Goal: Contribute content: Add original content to the website for others to see

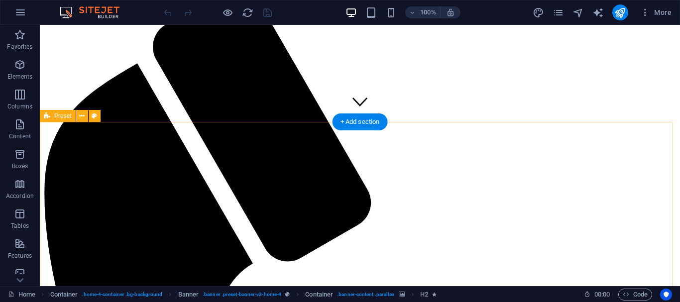
scroll to position [284, 0]
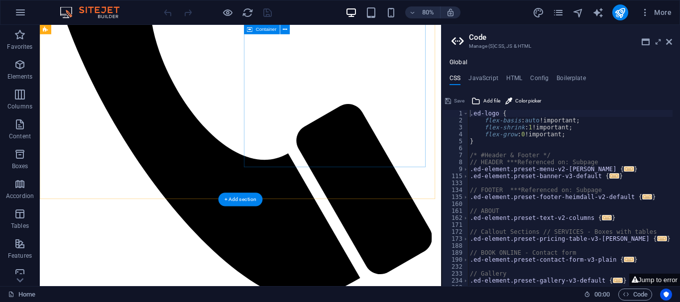
scroll to position [356, 0]
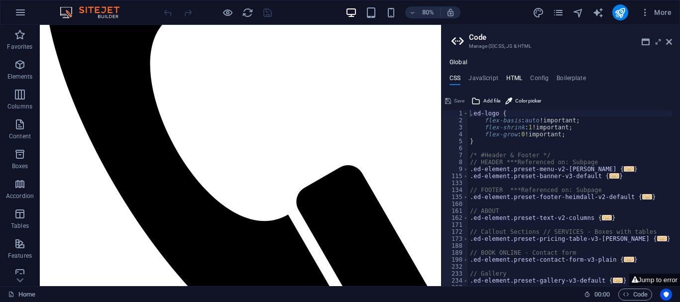
click at [512, 80] on h4 "HTML" at bounding box center [514, 80] width 16 height 11
type textarea "<a href="#main-content" class="wv-link-content button">Skip to main content</a>"
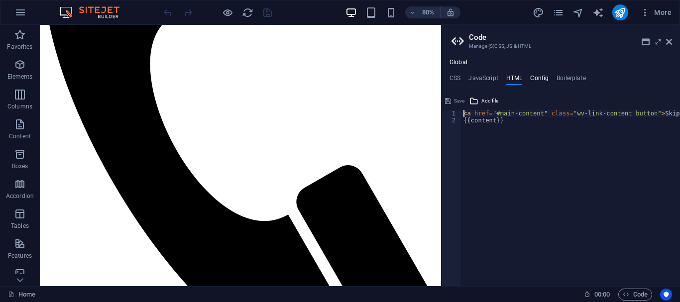
click at [534, 79] on h4 "Config" at bounding box center [539, 80] width 18 height 11
type textarea "$color-background: #FFFFFF;"
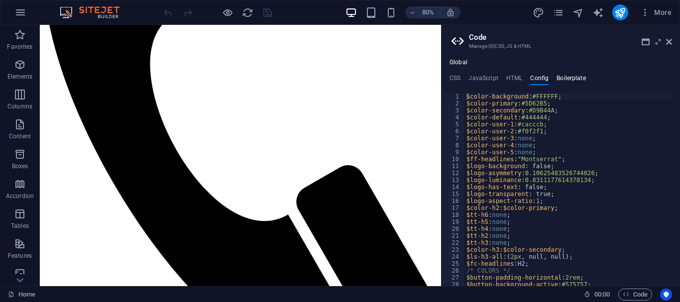
click at [569, 77] on h4 "Boilerplate" at bounding box center [570, 80] width 29 height 11
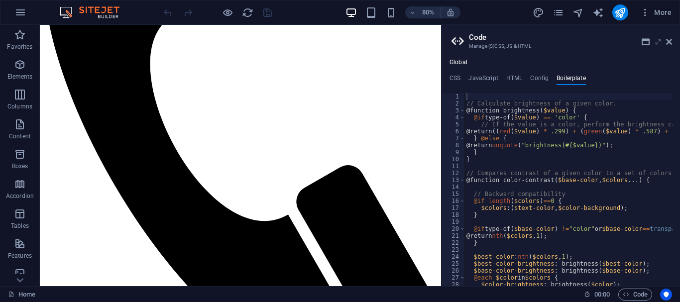
click at [658, 41] on icon at bounding box center [658, 42] width 0 height 8
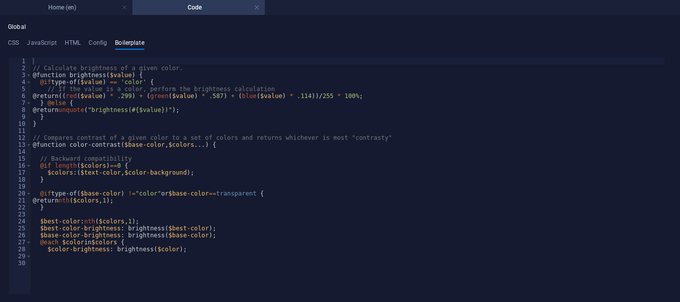
scroll to position [0, 0]
click at [91, 6] on h4 "Home (en)" at bounding box center [66, 7] width 132 height 11
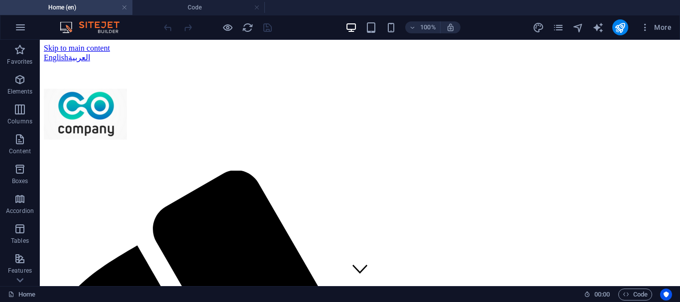
scroll to position [356, 0]
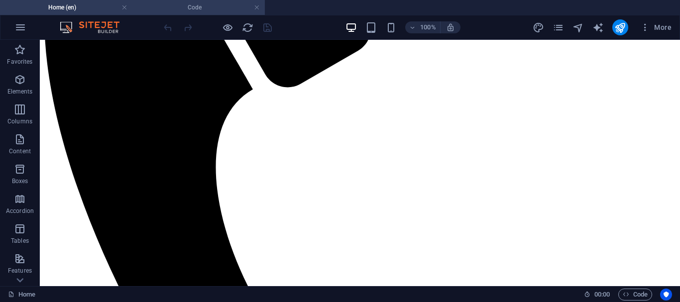
click at [196, 5] on h4 "Code" at bounding box center [198, 7] width 132 height 11
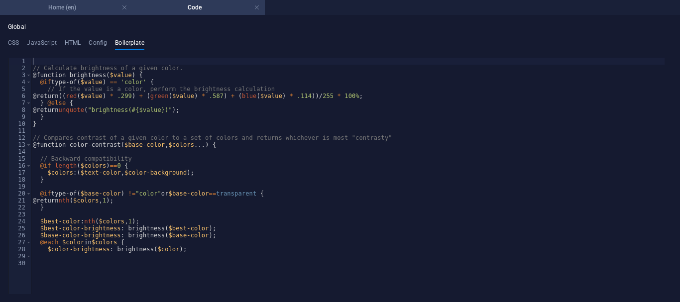
click at [81, 5] on h4 "Home (en)" at bounding box center [66, 7] width 132 height 11
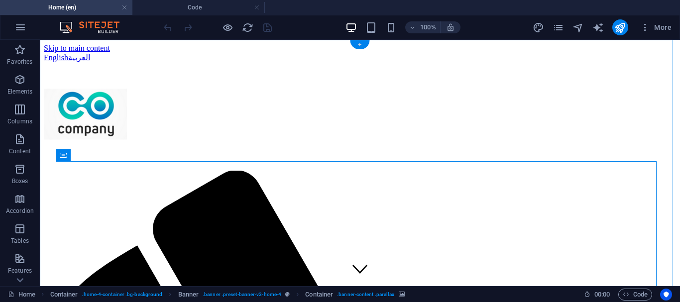
click at [360, 46] on div "+" at bounding box center [359, 44] width 19 height 9
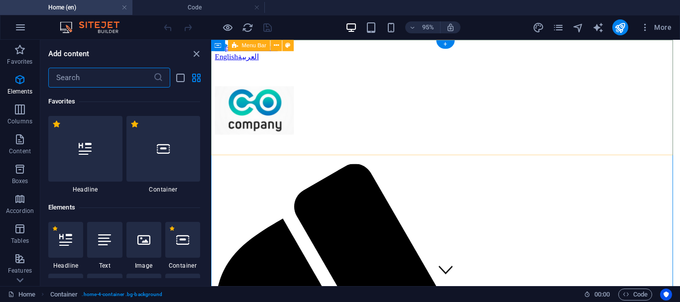
scroll to position [1741, 0]
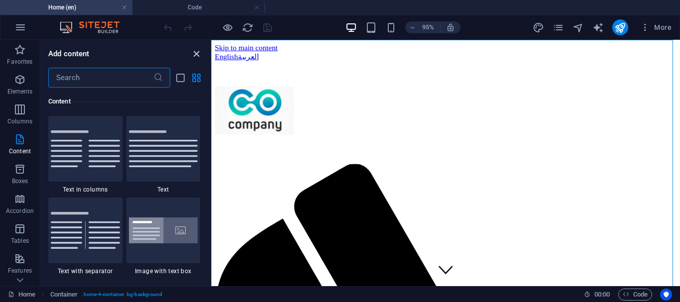
click at [194, 51] on icon "close panel" at bounding box center [196, 53] width 11 height 11
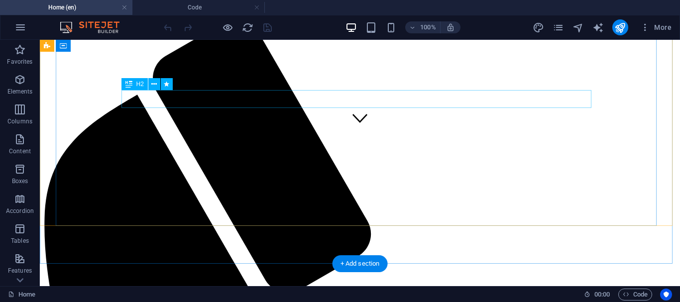
scroll to position [152, 0]
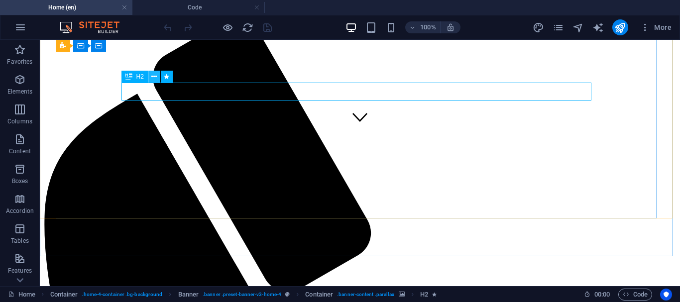
click at [154, 76] on icon at bounding box center [153, 77] width 5 height 10
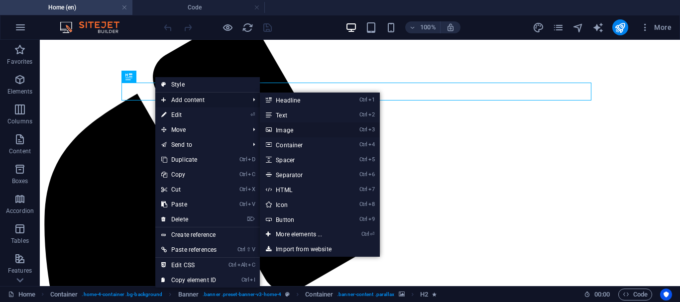
click at [284, 127] on link "Ctrl 3 Image" at bounding box center [301, 129] width 82 height 15
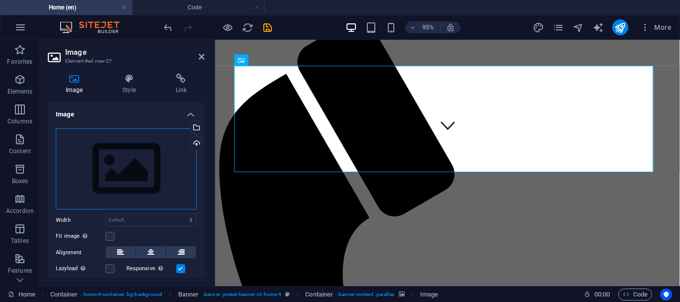
click at [118, 169] on div "Drag files here, click to choose files or select files from Files or our free s…" at bounding box center [126, 169] width 141 height 82
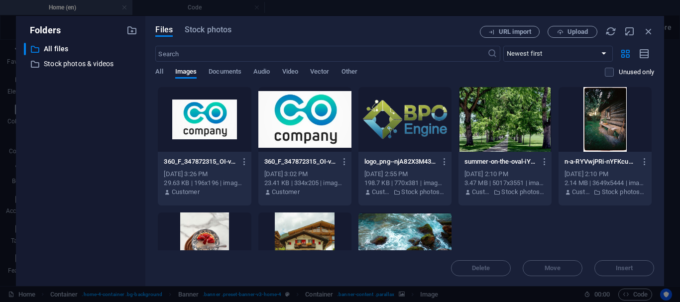
click at [399, 120] on div at bounding box center [404, 119] width 93 height 65
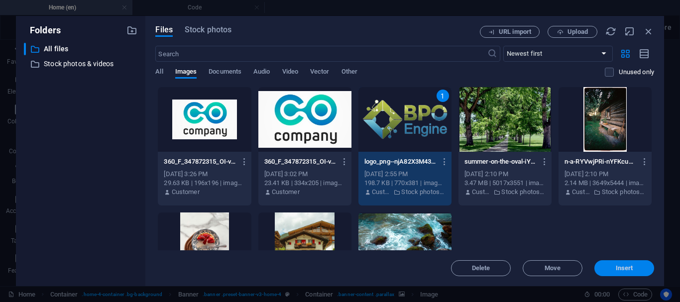
click at [618, 269] on span "Insert" at bounding box center [624, 268] width 17 height 6
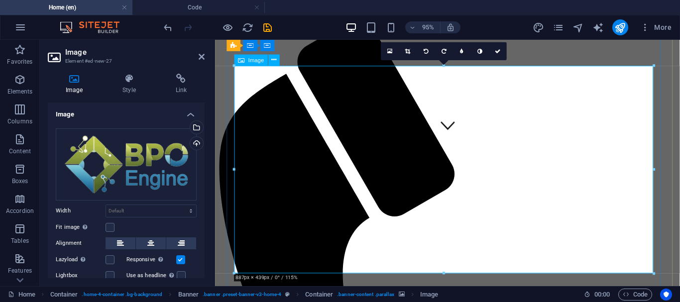
drag, startPoint x: 867, startPoint y: 210, endPoint x: 427, endPoint y: 126, distance: 448.9
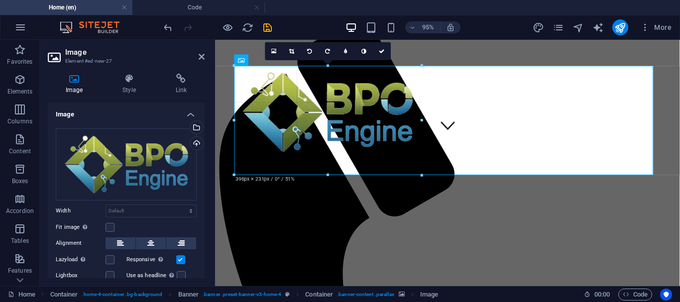
type input "396"
select select "px"
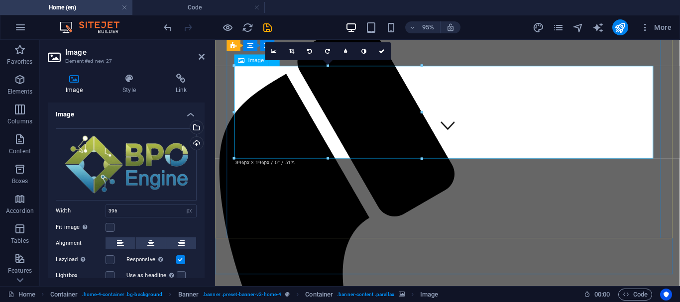
click at [179, 242] on icon at bounding box center [181, 243] width 7 height 12
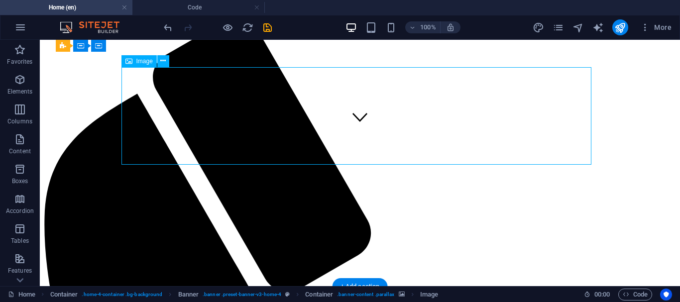
click at [163, 61] on icon at bounding box center [162, 61] width 5 height 10
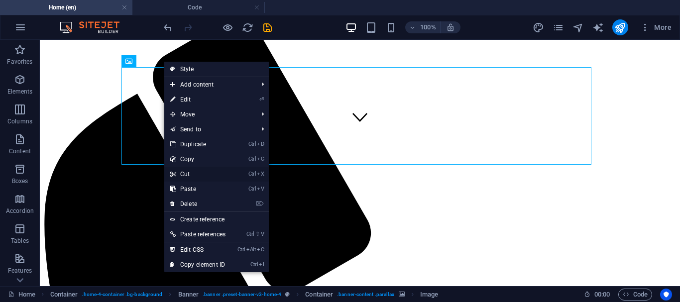
click at [188, 174] on link "Ctrl X Cut" at bounding box center [197, 174] width 67 height 15
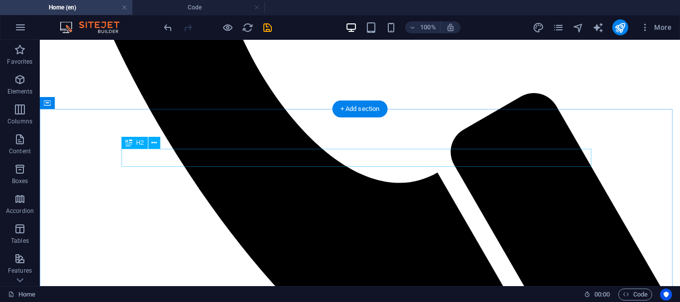
scroll to position [593, 0]
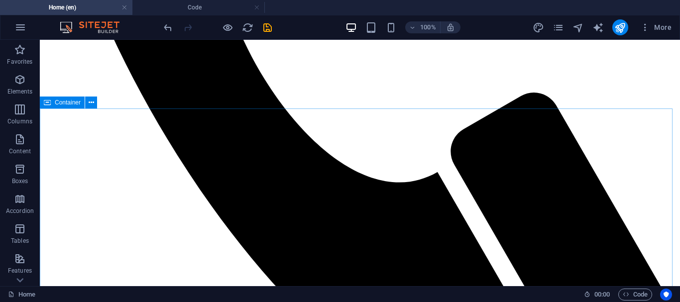
click at [47, 104] on icon at bounding box center [47, 103] width 7 height 12
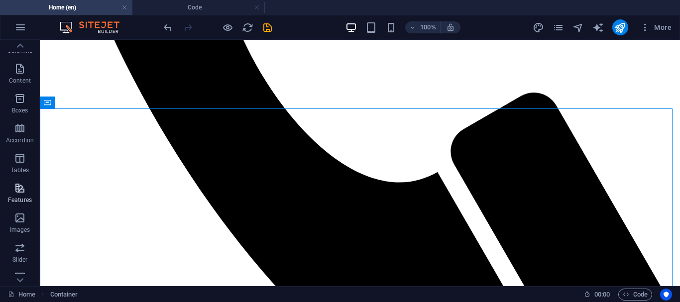
click at [20, 194] on icon "button" at bounding box center [20, 188] width 12 height 12
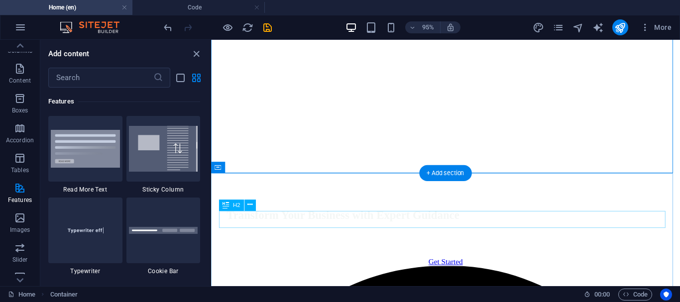
scroll to position [881, 0]
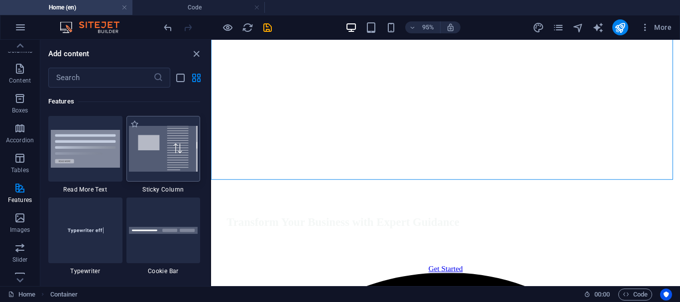
click at [185, 157] on img at bounding box center [163, 149] width 69 height 46
click at [211, 155] on div "Drag here to replace the existing content. Press “Ctrl” if you want to create a…" at bounding box center [445, 163] width 469 height 246
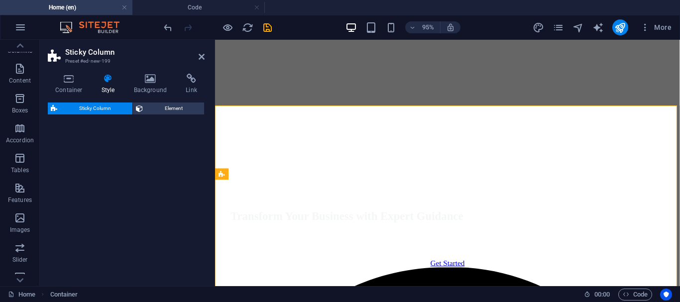
select select "%"
select select "rem"
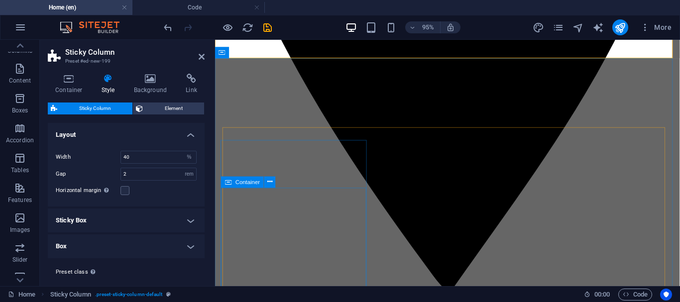
scroll to position [1563, 0]
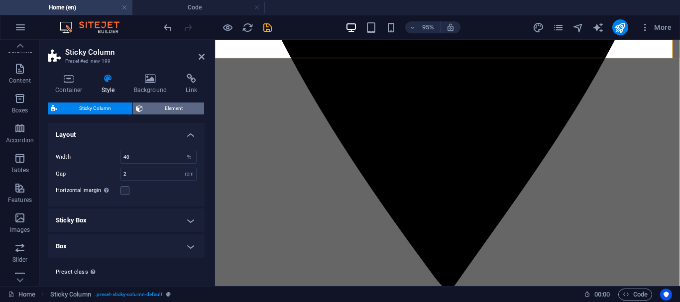
click at [157, 108] on span "Element" at bounding box center [173, 109] width 55 height 12
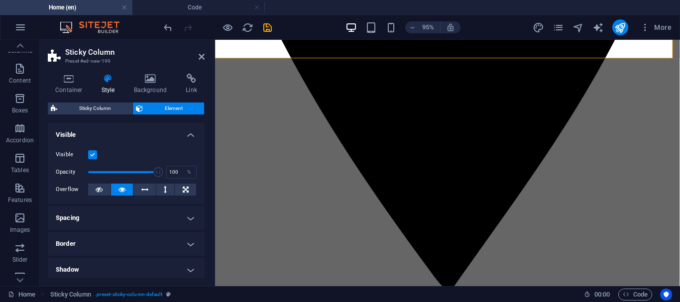
scroll to position [0, 0]
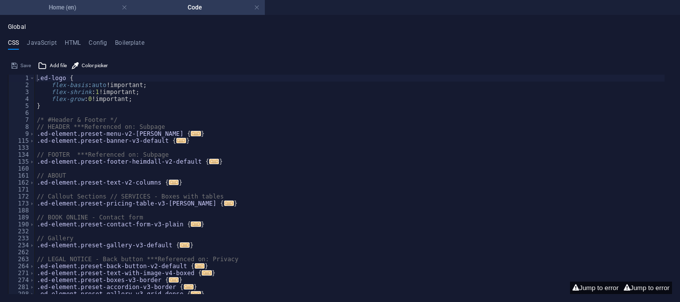
click at [63, 1] on li "Home (en)" at bounding box center [66, 7] width 132 height 15
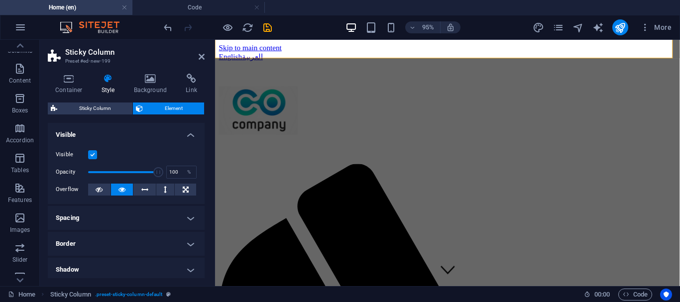
scroll to position [1563, 0]
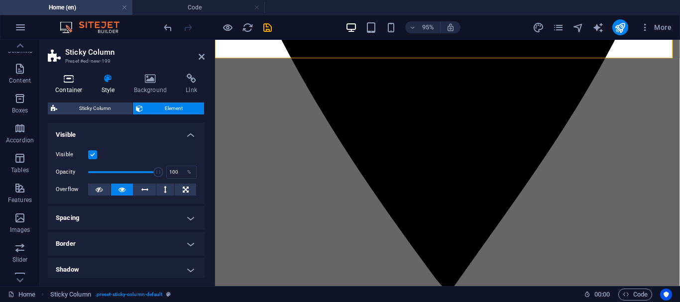
click at [70, 83] on icon at bounding box center [69, 79] width 42 height 10
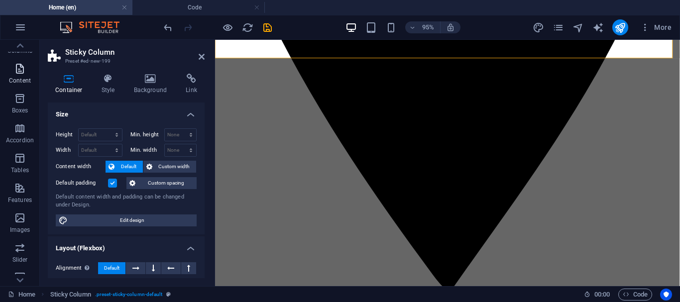
click at [18, 69] on icon "button" at bounding box center [20, 69] width 12 height 12
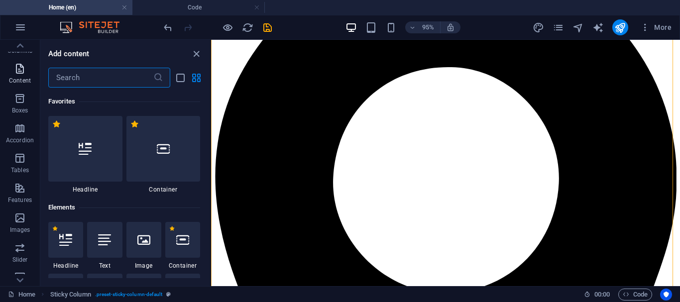
scroll to position [1741, 0]
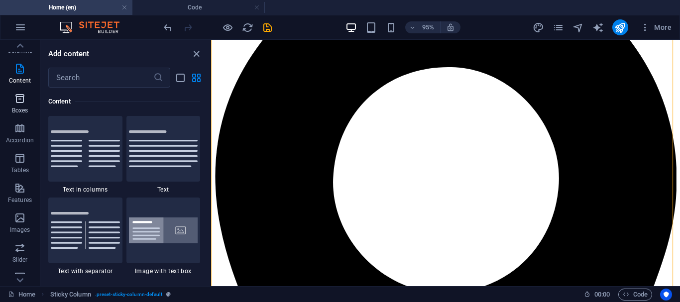
click at [22, 100] on icon "button" at bounding box center [20, 99] width 12 height 12
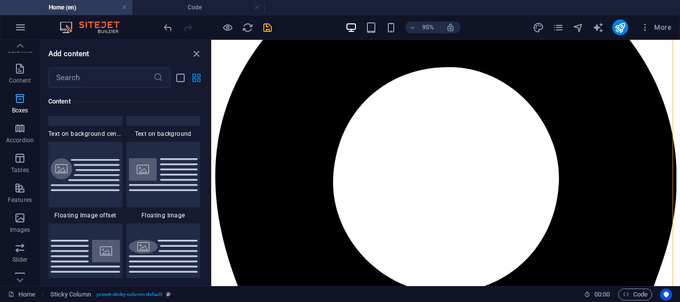
scroll to position [2745, 0]
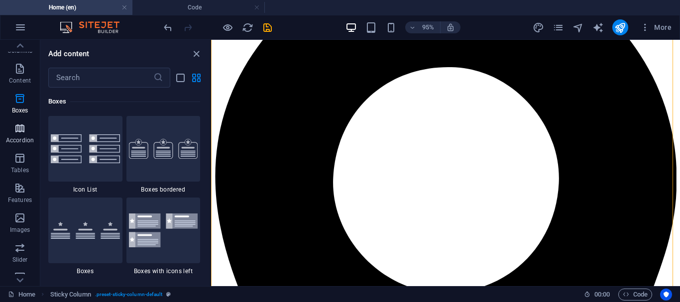
click at [19, 129] on icon "button" at bounding box center [20, 128] width 12 height 12
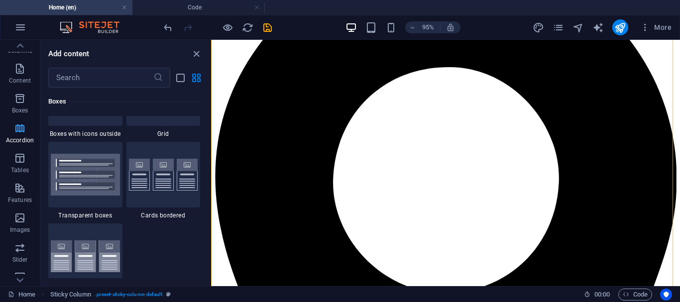
scroll to position [3178, 0]
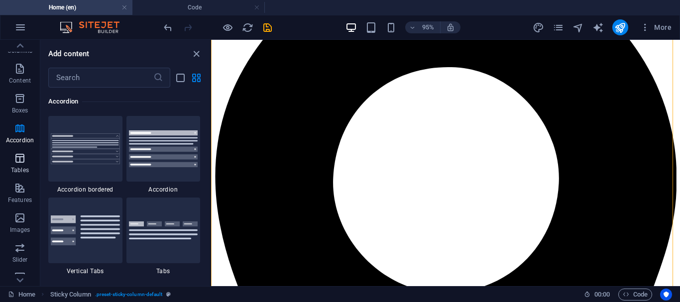
click at [19, 162] on icon "button" at bounding box center [20, 158] width 12 height 12
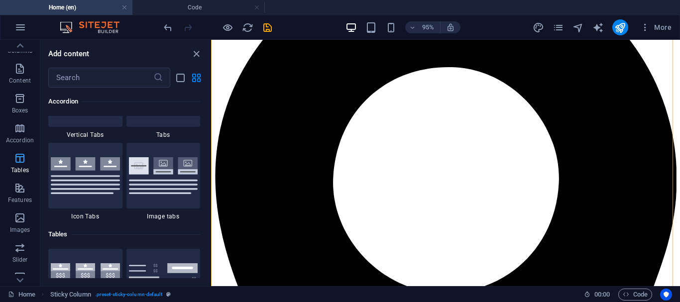
scroll to position [3447, 0]
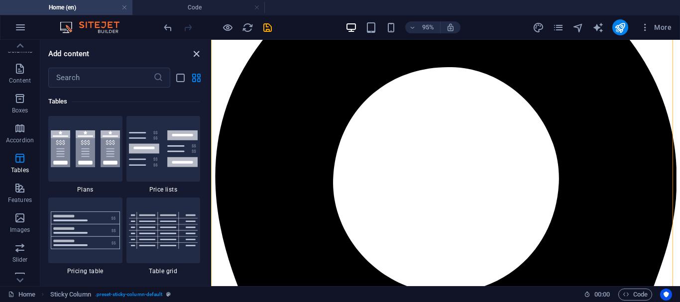
click at [193, 55] on icon "close panel" at bounding box center [196, 53] width 11 height 11
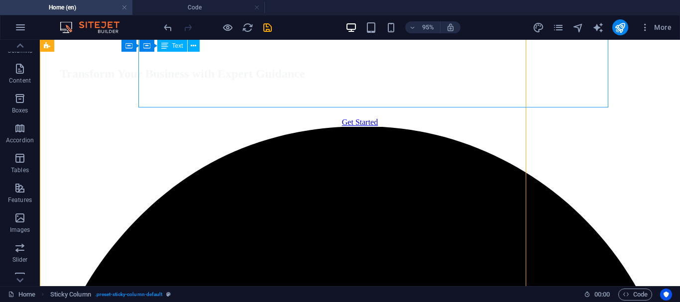
scroll to position [1211, 0]
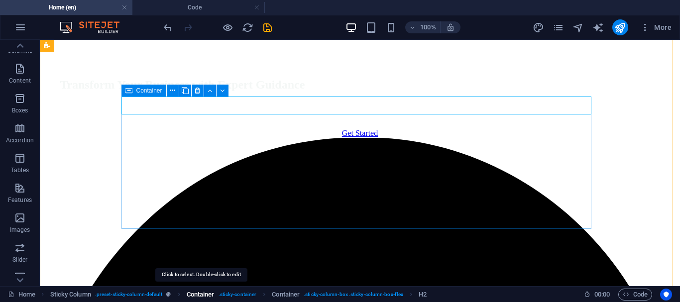
click at [200, 297] on span "Container" at bounding box center [201, 295] width 28 height 12
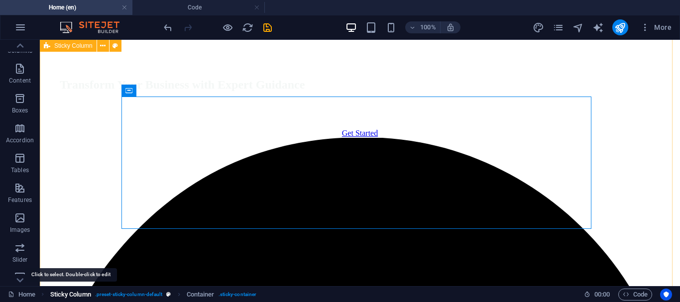
click at [76, 291] on span "Sticky Column" at bounding box center [70, 295] width 41 height 12
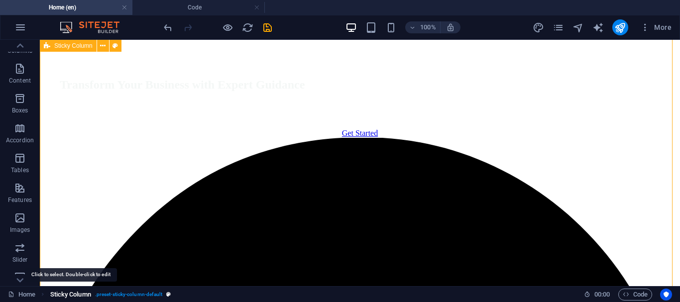
click at [76, 291] on span "Sticky Column" at bounding box center [70, 295] width 41 height 12
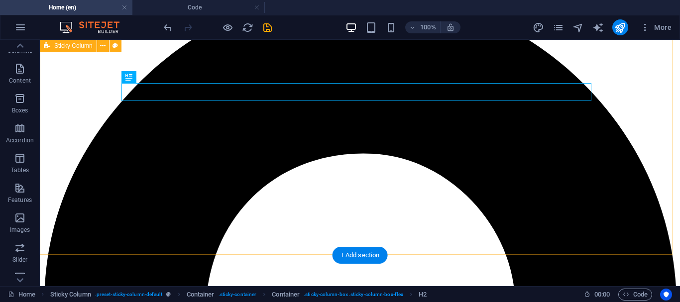
scroll to position [1357, 0]
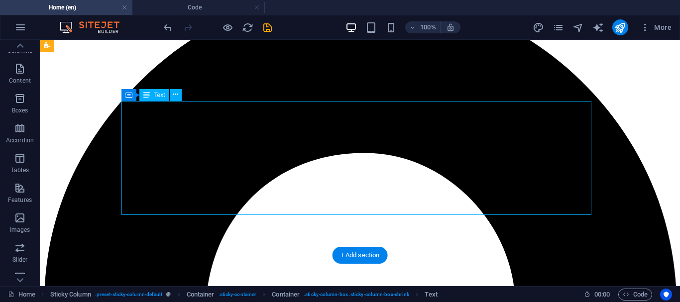
click at [175, 97] on icon at bounding box center [175, 95] width 5 height 10
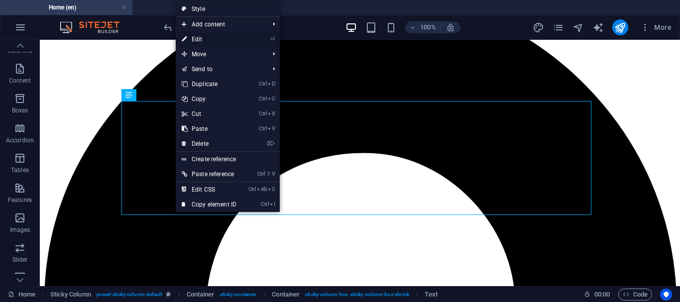
click at [205, 40] on link "⏎ Edit" at bounding box center [209, 39] width 67 height 15
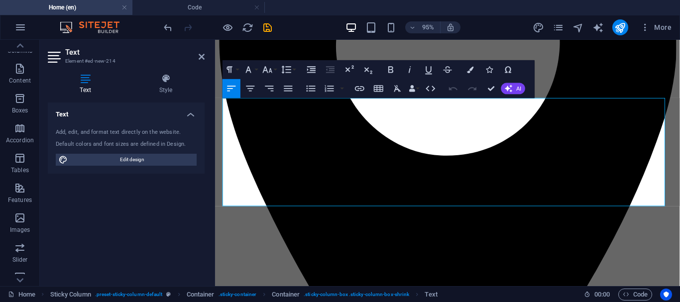
scroll to position [1368, 0]
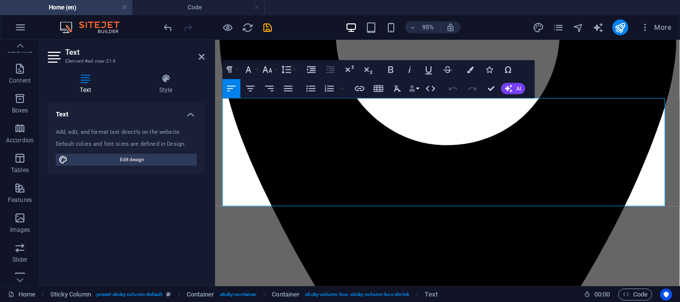
click at [417, 89] on button "Data Bindings" at bounding box center [414, 88] width 13 height 19
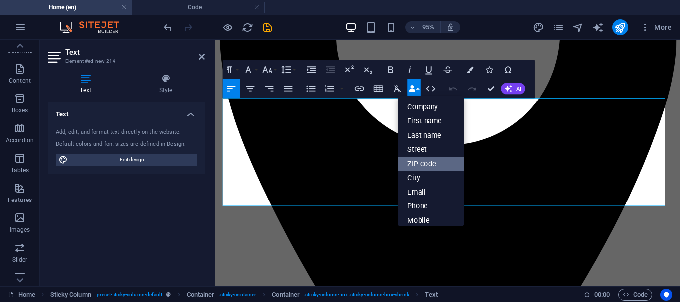
click at [428, 166] on link "ZIP code" at bounding box center [431, 163] width 66 height 14
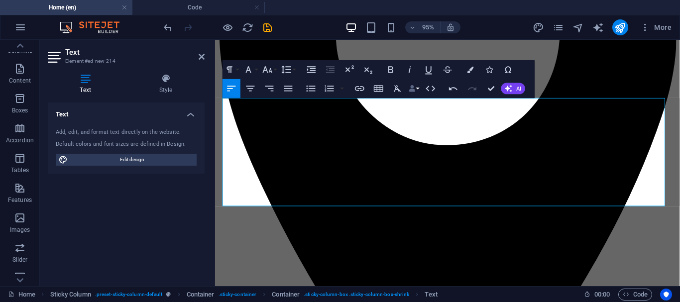
click at [408, 96] on button "Data Bindings" at bounding box center [414, 88] width 13 height 19
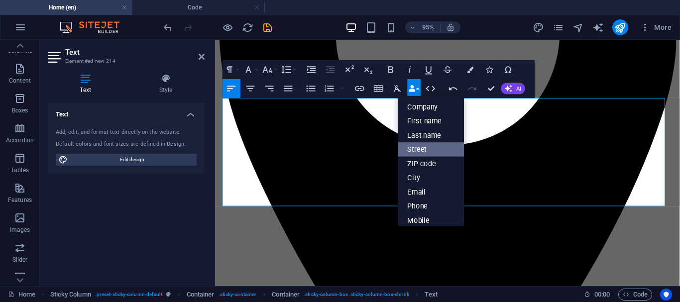
click at [412, 149] on link "Street" at bounding box center [431, 149] width 66 height 14
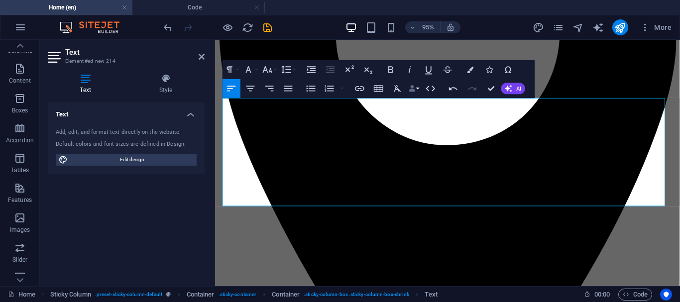
click at [411, 91] on icon "button" at bounding box center [412, 88] width 6 height 6
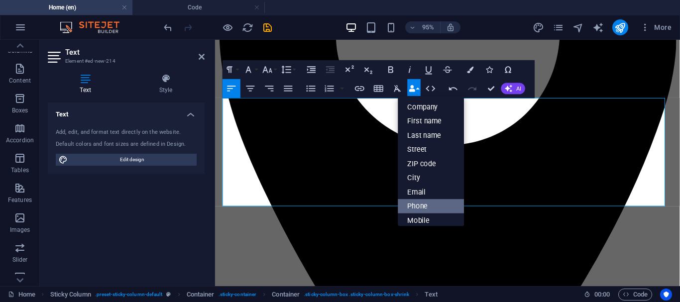
click at [404, 210] on link "Phone" at bounding box center [431, 206] width 66 height 14
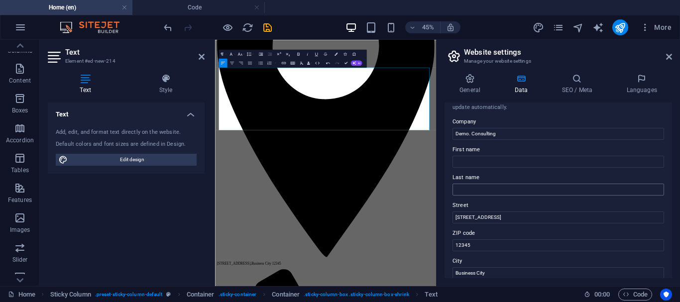
scroll to position [0, 0]
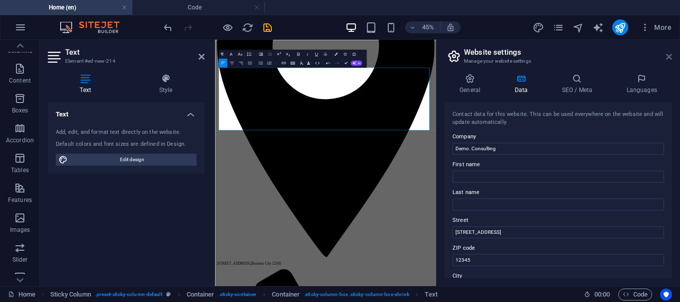
click at [667, 58] on icon at bounding box center [669, 57] width 6 height 8
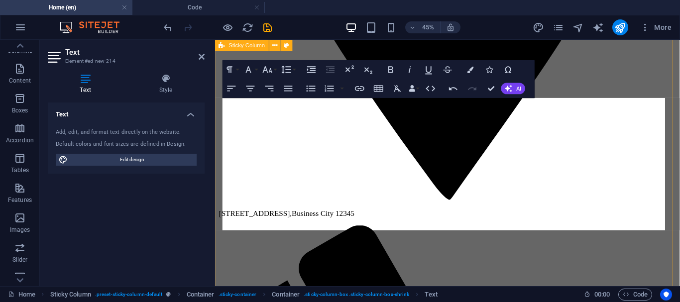
scroll to position [1368, 0]
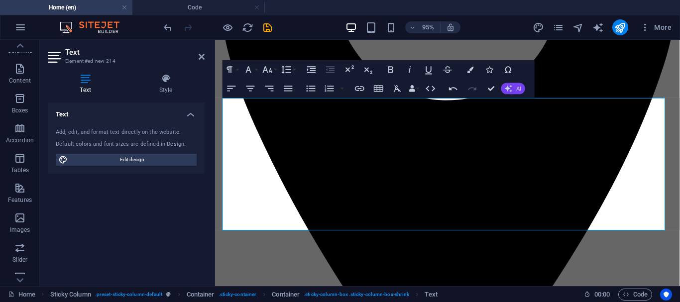
click at [512, 85] on icon "button" at bounding box center [508, 88] width 7 height 7
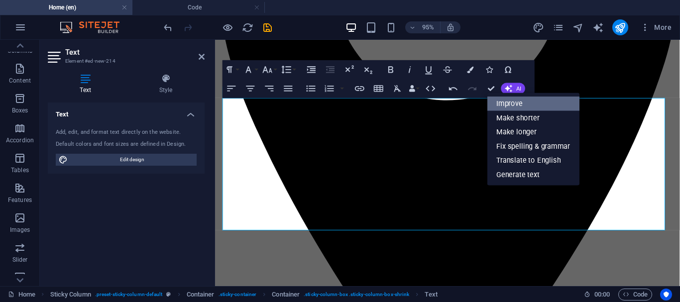
click at [510, 103] on link "Improve" at bounding box center [533, 104] width 92 height 14
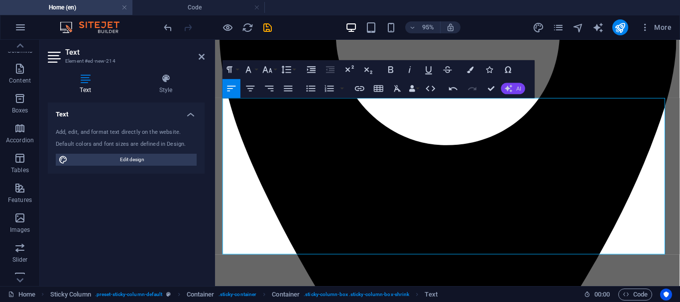
click at [506, 89] on icon "button" at bounding box center [509, 88] width 8 height 8
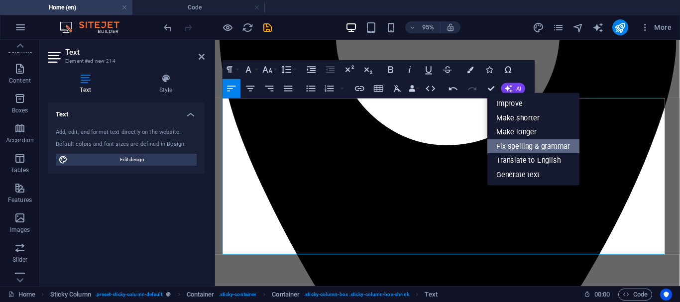
click at [517, 141] on link "Fix spelling & grammar" at bounding box center [533, 146] width 92 height 14
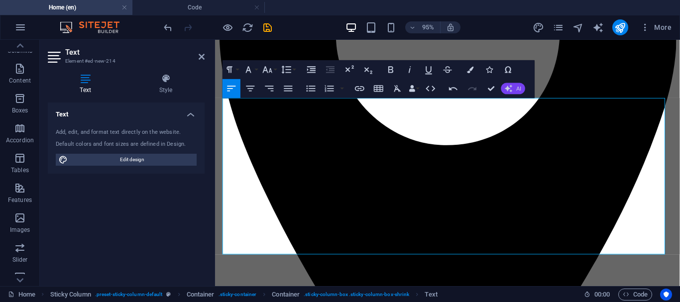
click at [510, 93] on button "AI" at bounding box center [513, 88] width 24 height 11
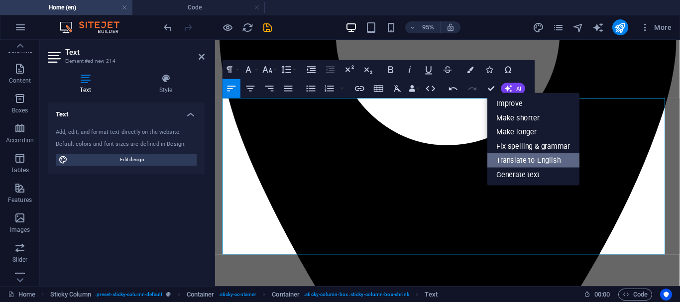
click at [513, 163] on link "Translate to English" at bounding box center [533, 160] width 92 height 14
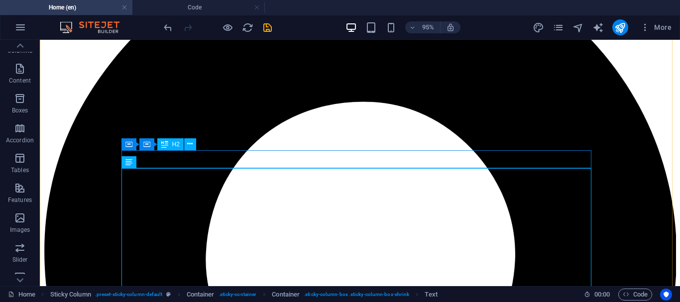
scroll to position [1357, 0]
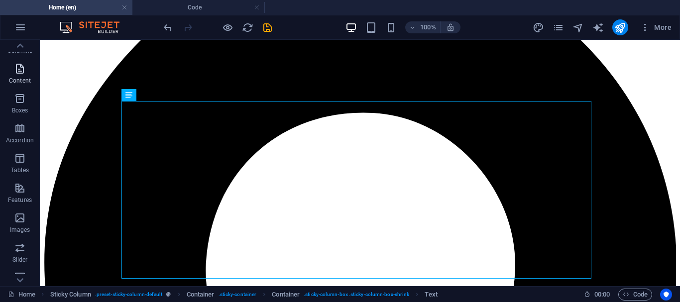
click at [32, 65] on span "Content" at bounding box center [20, 75] width 40 height 24
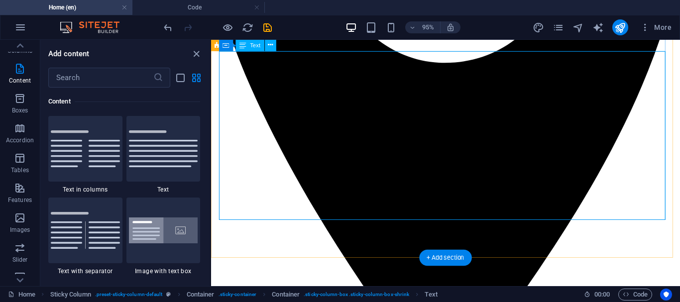
scroll to position [1417, 0]
click at [271, 45] on icon at bounding box center [270, 45] width 5 height 10
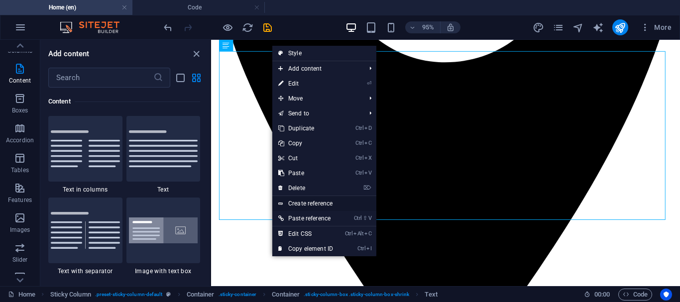
click at [318, 204] on link "Create reference" at bounding box center [324, 203] width 104 height 15
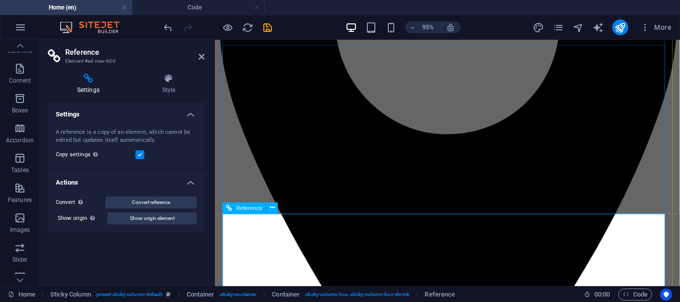
scroll to position [1331, 0]
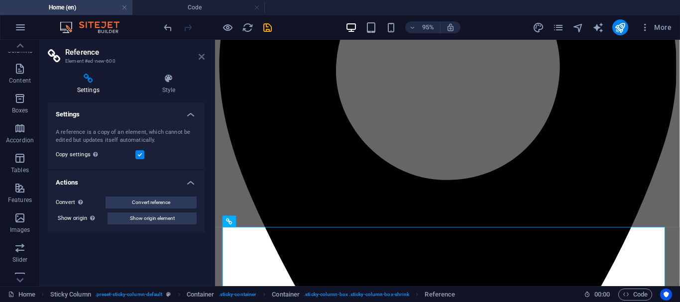
click at [199, 56] on icon at bounding box center [202, 57] width 6 height 8
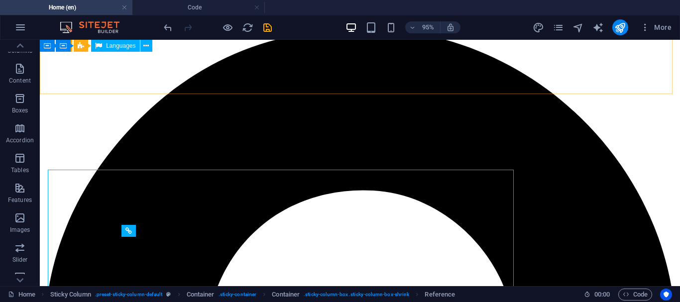
scroll to position [1399, 0]
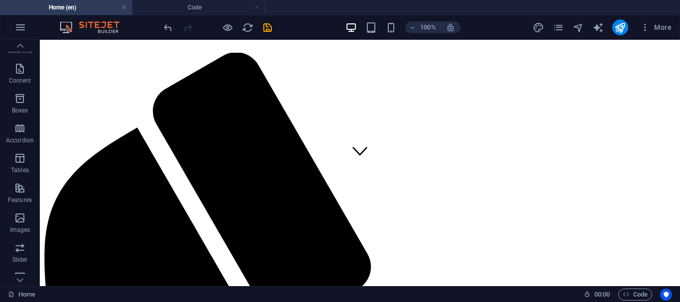
scroll to position [0, 0]
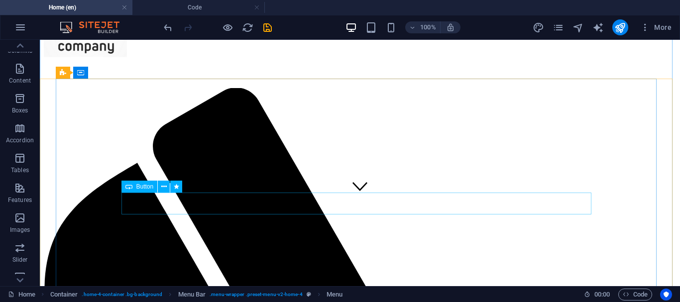
scroll to position [83, 0]
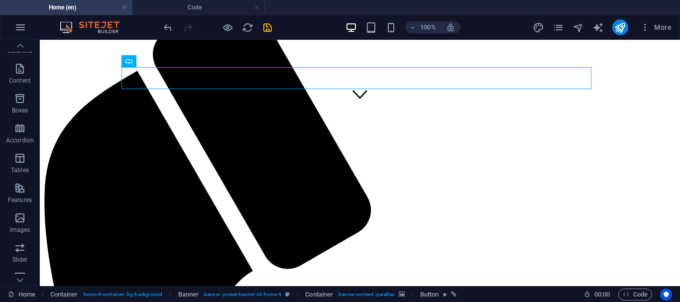
scroll to position [0, 0]
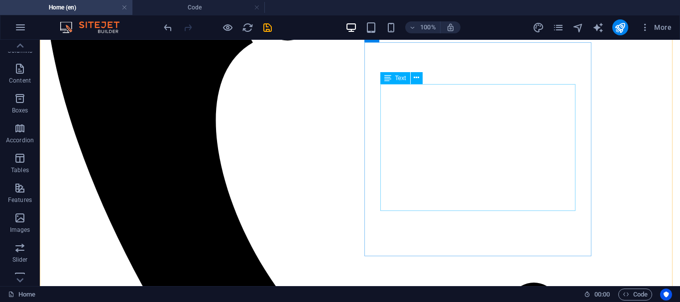
scroll to position [406, 0]
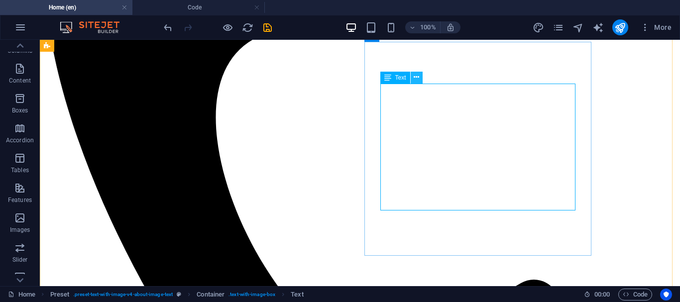
click at [416, 78] on icon at bounding box center [416, 77] width 5 height 10
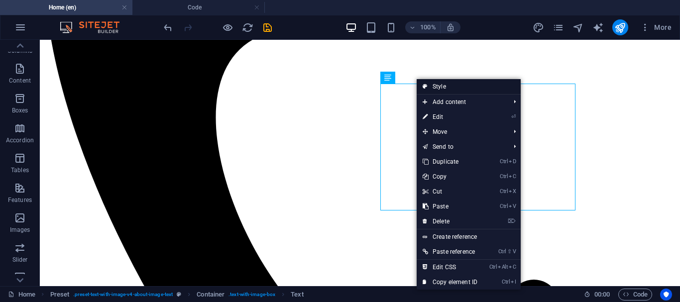
click at [431, 87] on link "Style" at bounding box center [469, 86] width 104 height 15
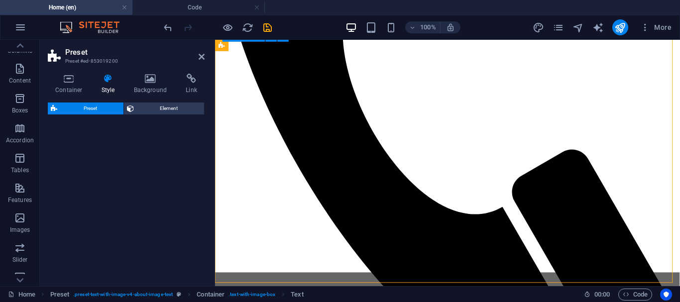
select select "rem"
select select "px"
select select "preset-text-with-image-v4-about-image-text"
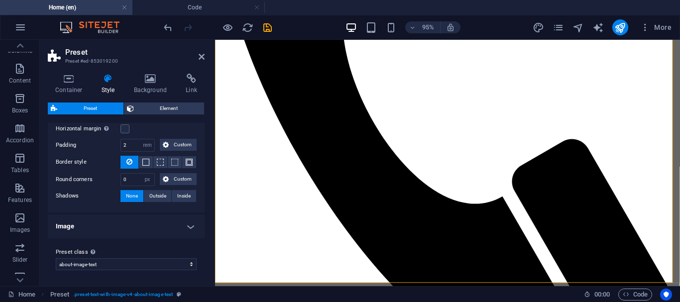
scroll to position [0, 0]
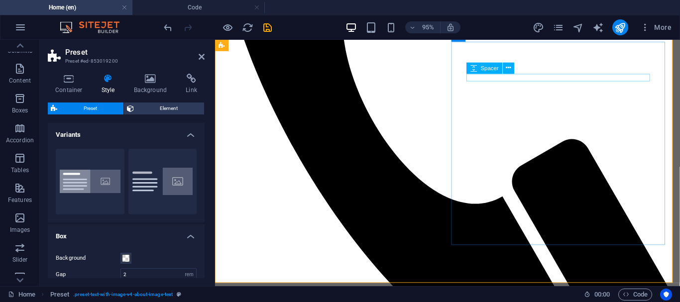
click at [517, 65] on div "Spacer" at bounding box center [493, 68] width 54 height 12
click at [203, 57] on icon at bounding box center [202, 57] width 6 height 8
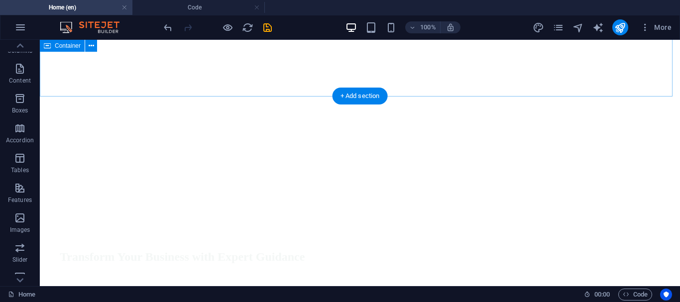
scroll to position [1039, 0]
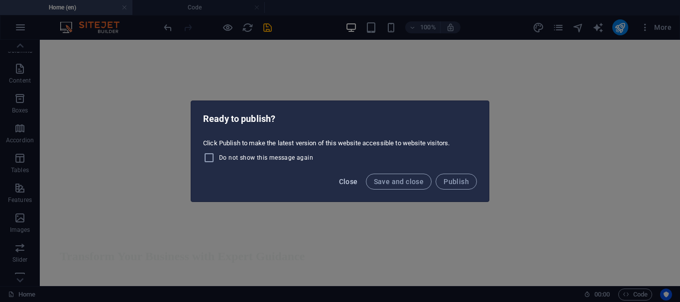
click at [348, 181] on span "Close" at bounding box center [348, 182] width 19 height 8
